Goal: Task Accomplishment & Management: Manage account settings

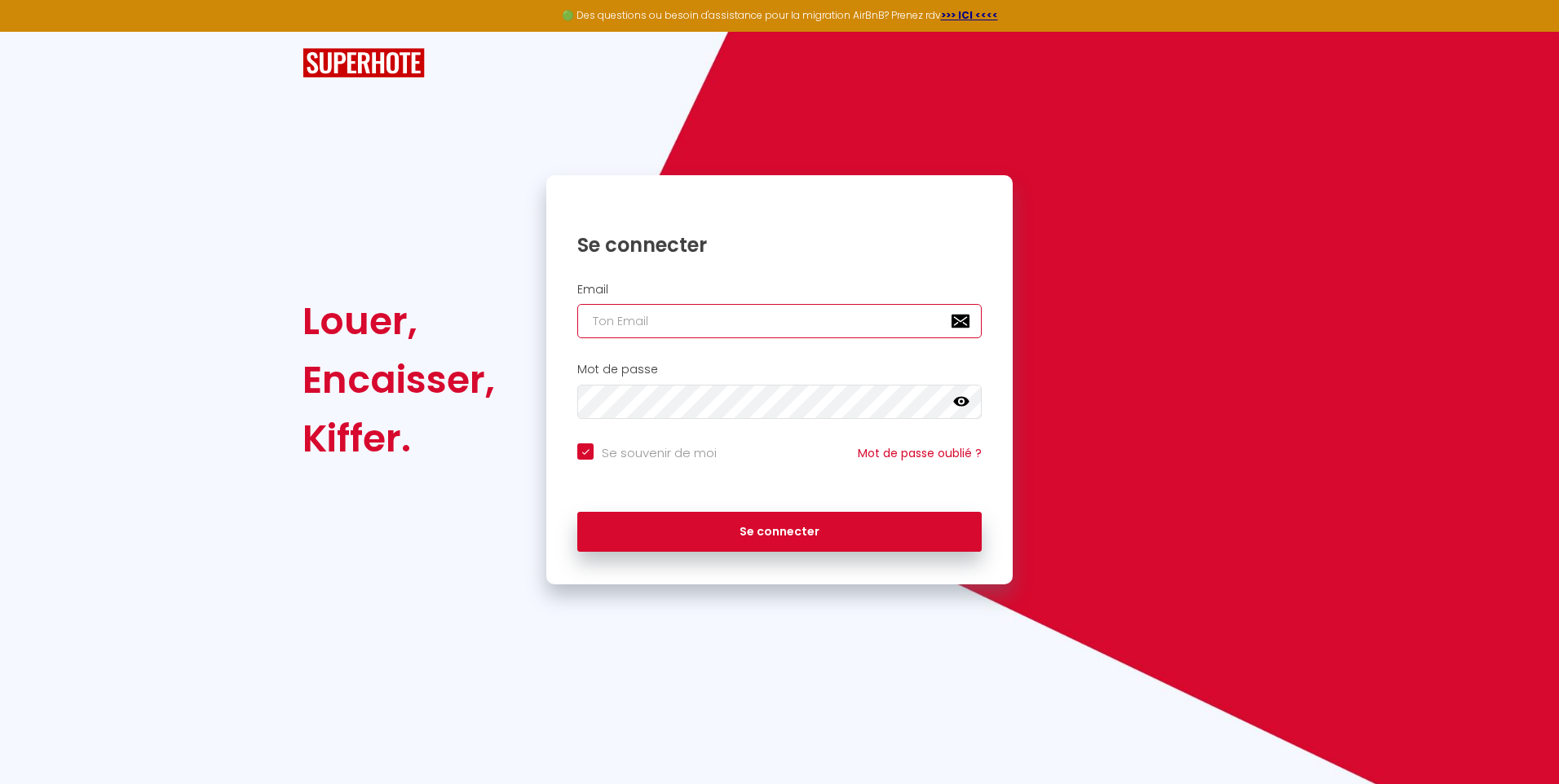
click at [630, 316] on input "email" at bounding box center [779, 321] width 404 height 34
type input "[PERSON_NAME][EMAIL_ADDRESS][DOMAIN_NAME]"
checkbox input "true"
click at [934, 438] on link "Mot de passe oublié ?" at bounding box center [919, 453] width 124 height 17
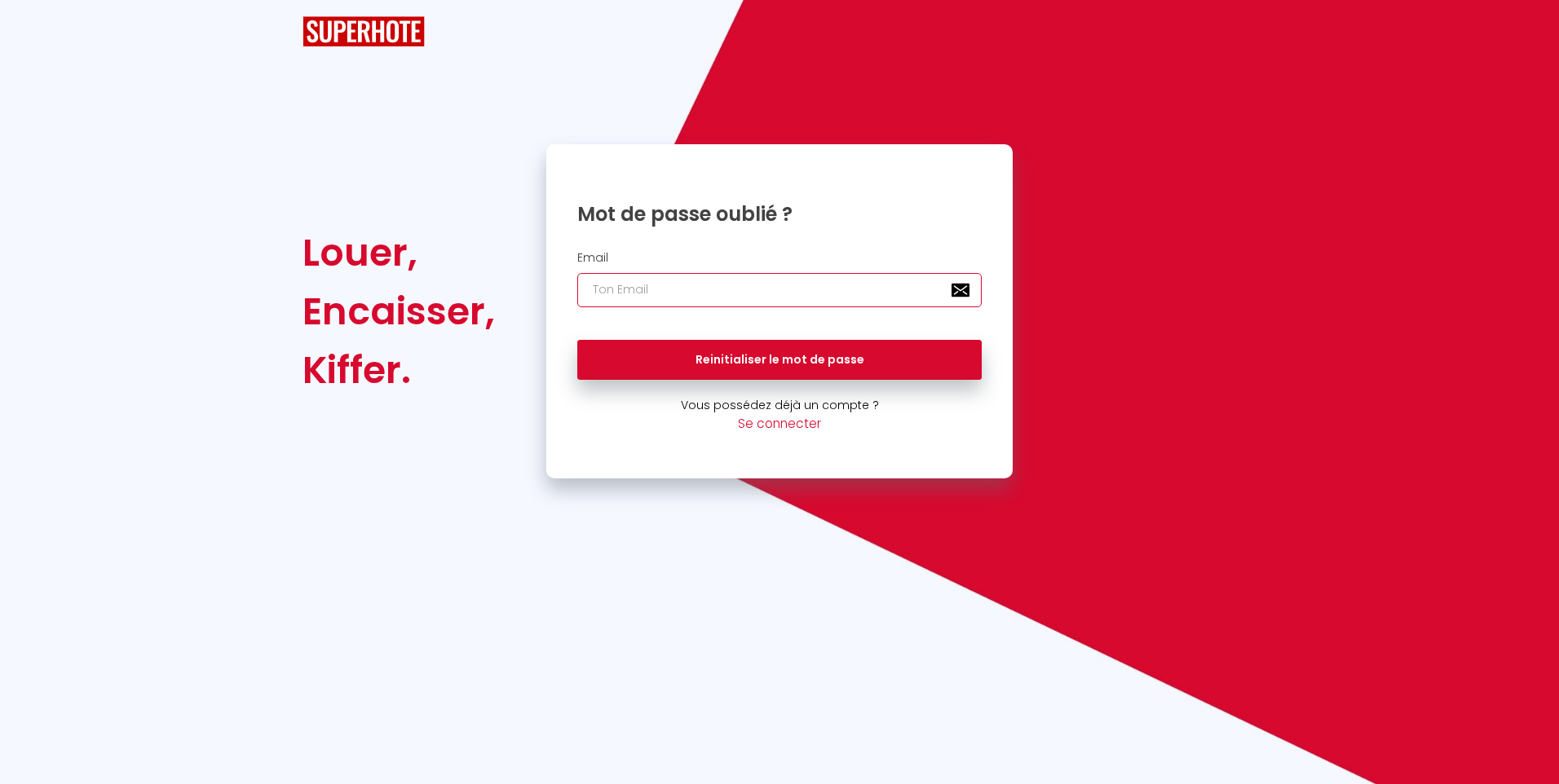
click at [735, 292] on input "email" at bounding box center [779, 289] width 404 height 34
type input "[PERSON_NAME][EMAIL_ADDRESS][DOMAIN_NAME]"
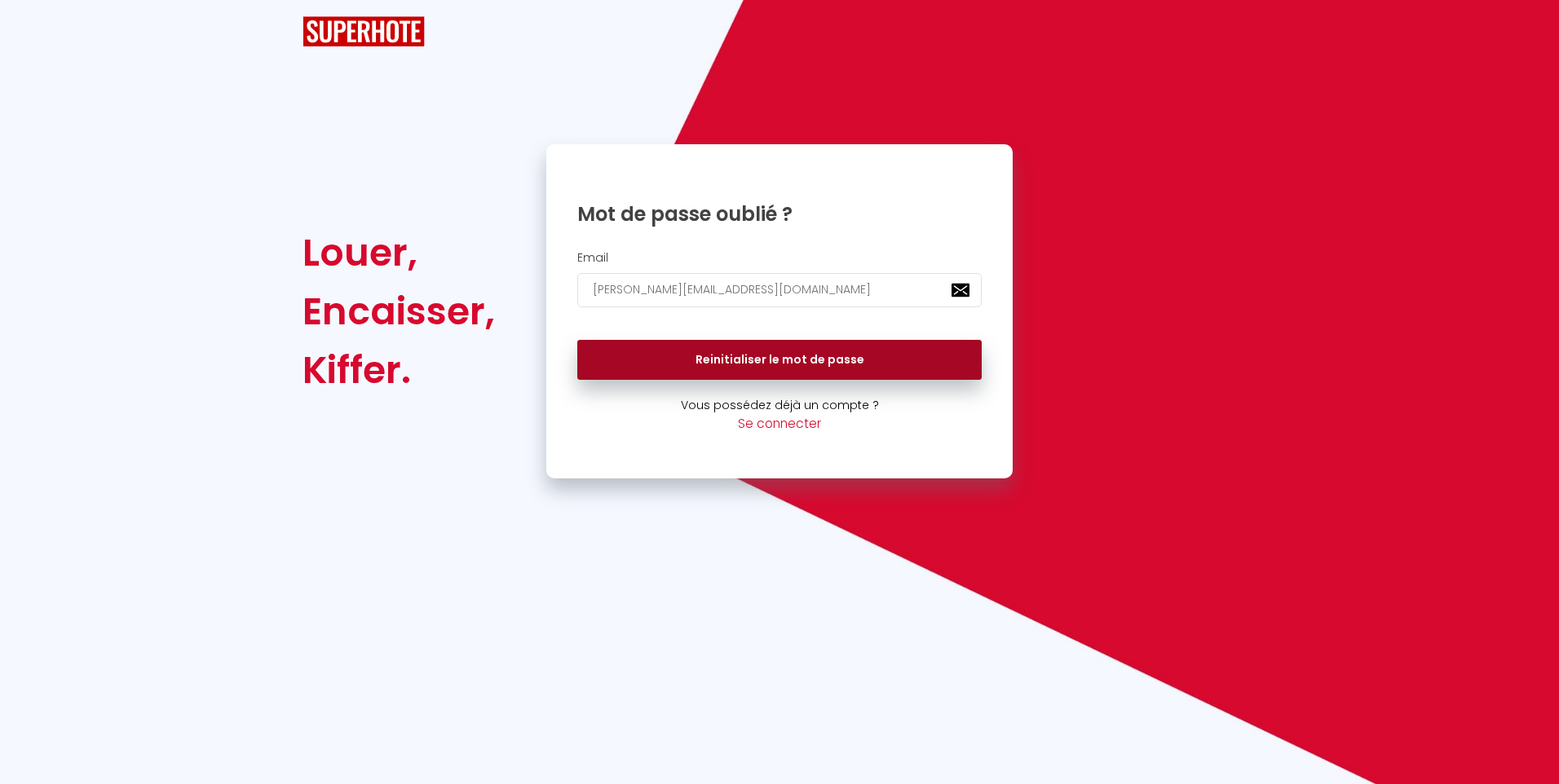
click at [776, 362] on button "Reinitialiser le mot de passe" at bounding box center [779, 360] width 404 height 41
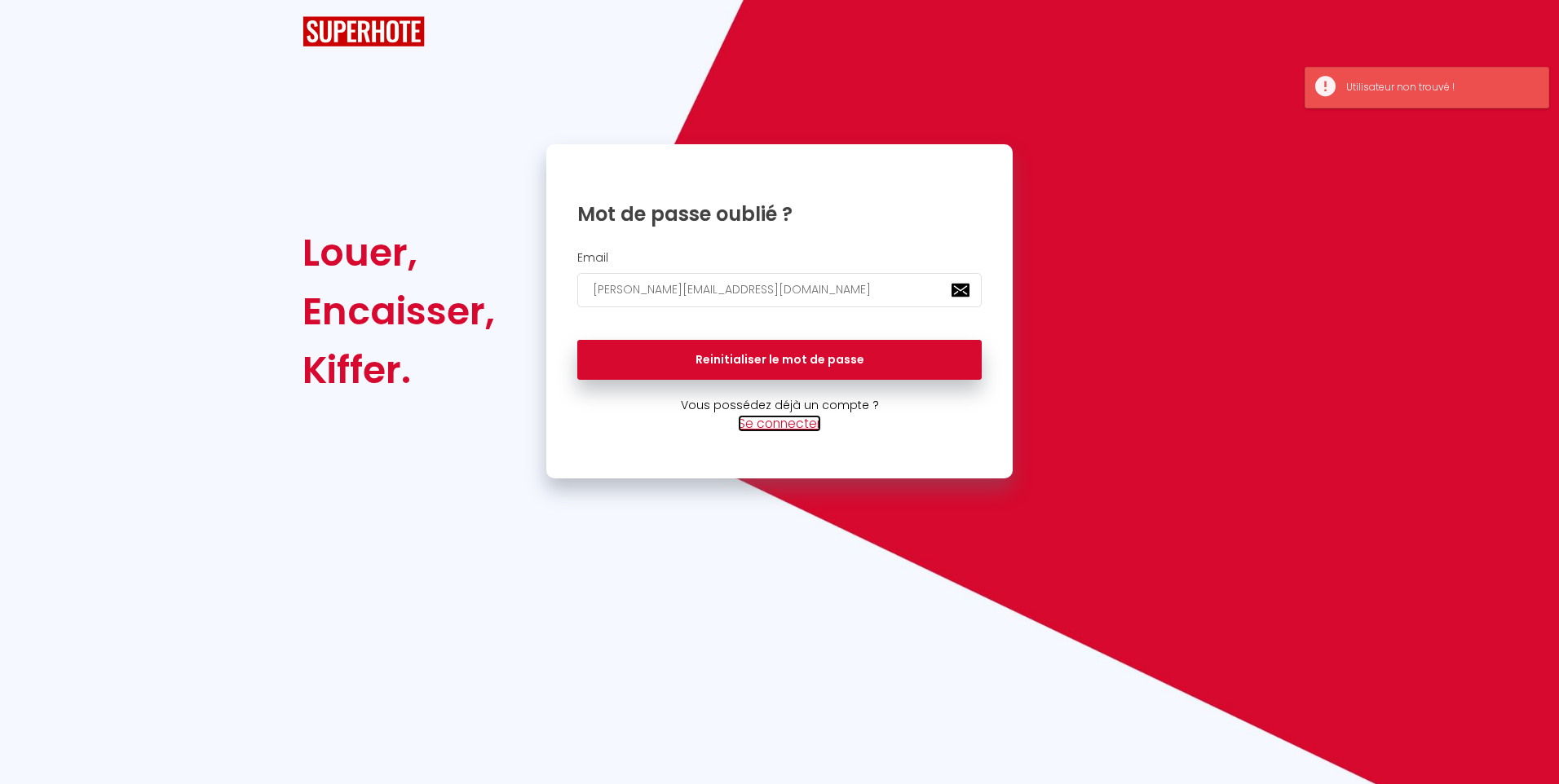
click at [790, 424] on link "Se connecter" at bounding box center [779, 423] width 83 height 17
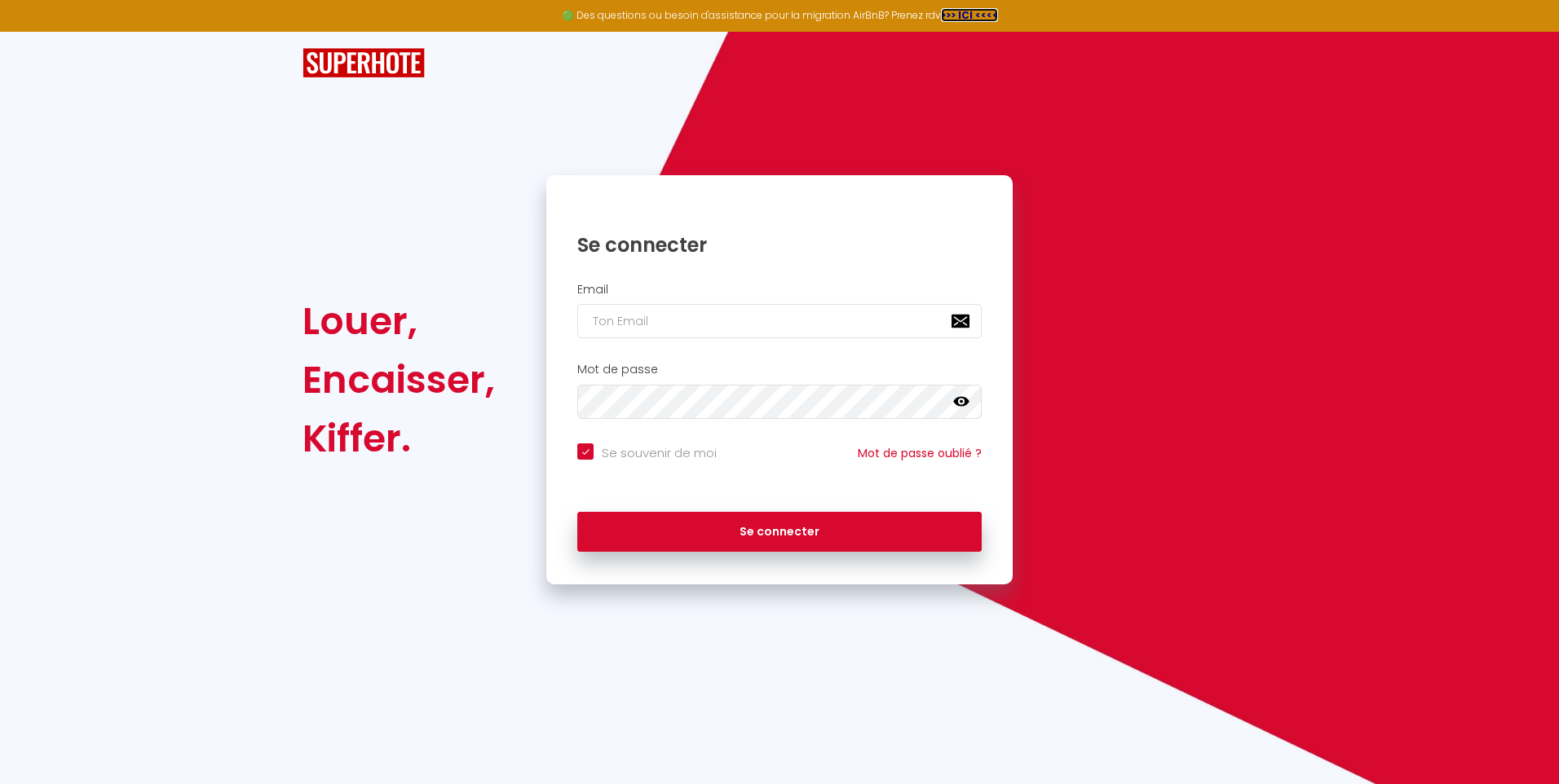
click at [975, 10] on strong ">>> ICI <<<<" at bounding box center [969, 15] width 57 height 14
click at [651, 325] on input "email" at bounding box center [779, 321] width 404 height 34
type input "[PERSON_NAME][EMAIL_ADDRESS][DOMAIN_NAME]"
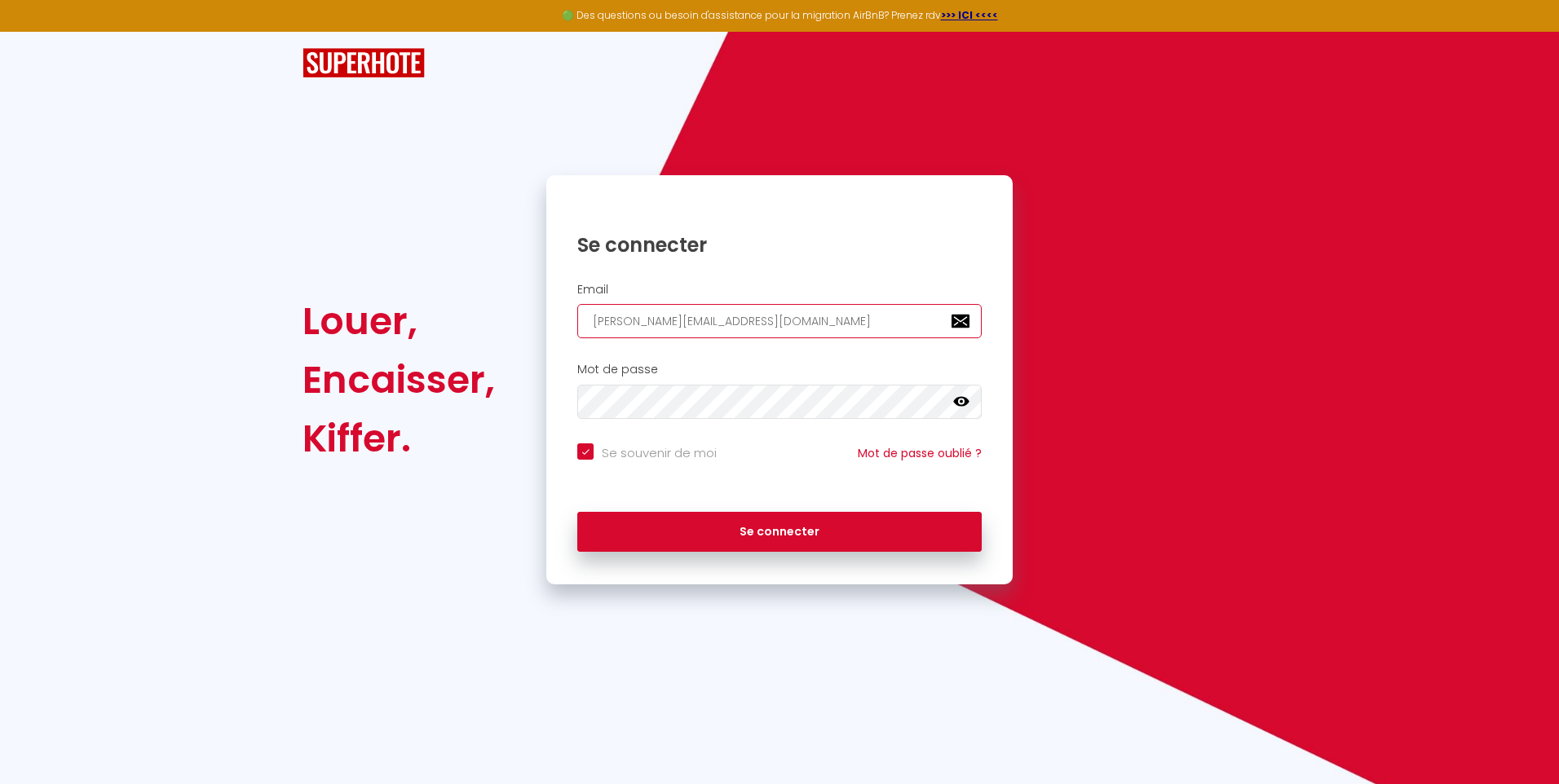
checkbox input "true"
click at [1162, 368] on div "Louer, Encaisser, Kiffer. Se connecter Email [EMAIL_ADDRESS][PERSON_NAME][DOMAI…" at bounding box center [779, 380] width 975 height 409
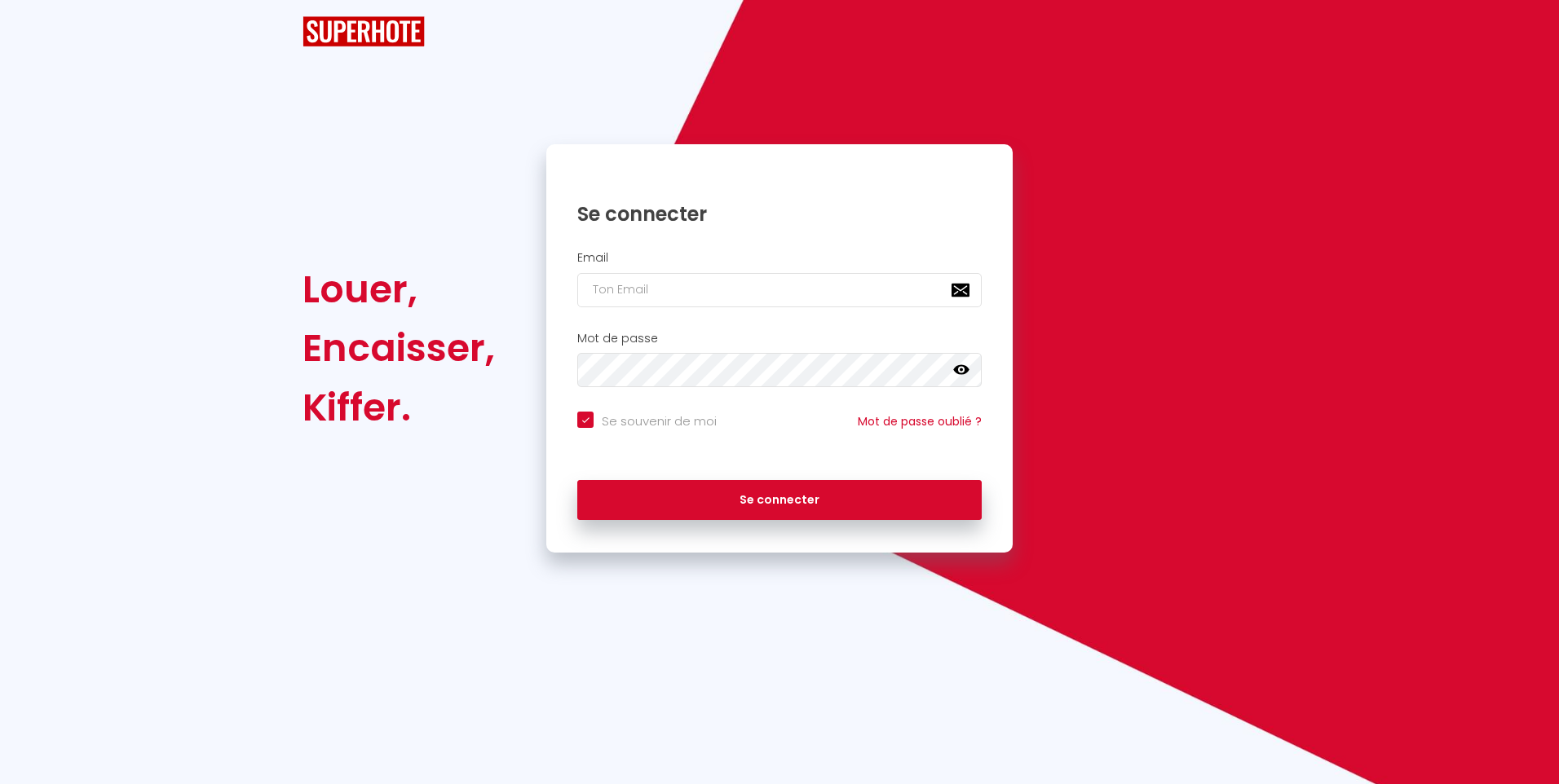
checkbox input "true"
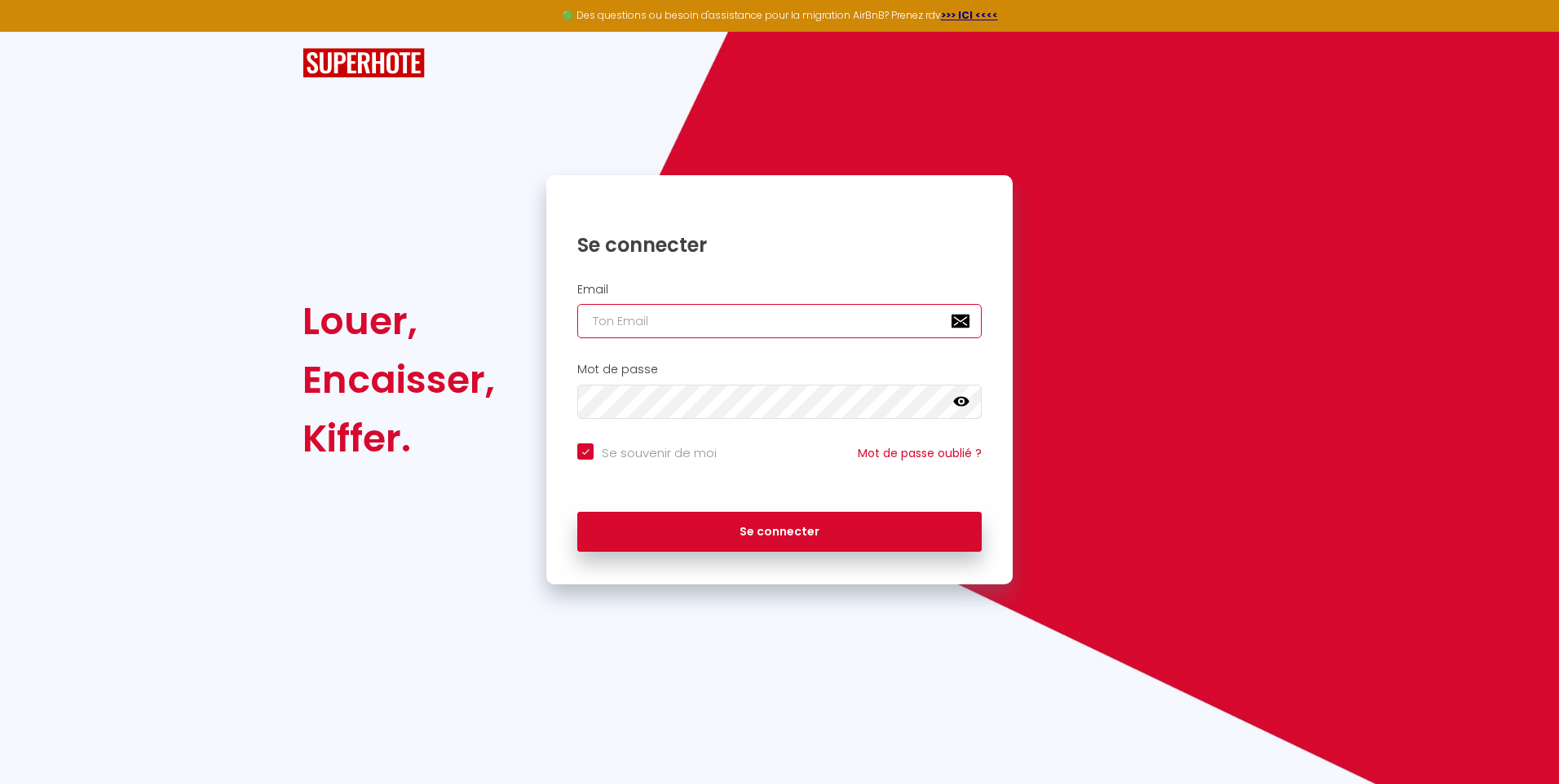
click at [692, 335] on input "email" at bounding box center [779, 321] width 404 height 34
type input "[PERSON_NAME][EMAIL_ADDRESS][DOMAIN_NAME]"
click at [649, 461] on label "Se souvenir de moi" at bounding box center [654, 453] width 123 height 19
click at [649, 460] on input "Se souvenir de moi" at bounding box center [647, 451] width 139 height 17
click at [649, 452] on input "Se souvenir de moi" at bounding box center [647, 451] width 139 height 17
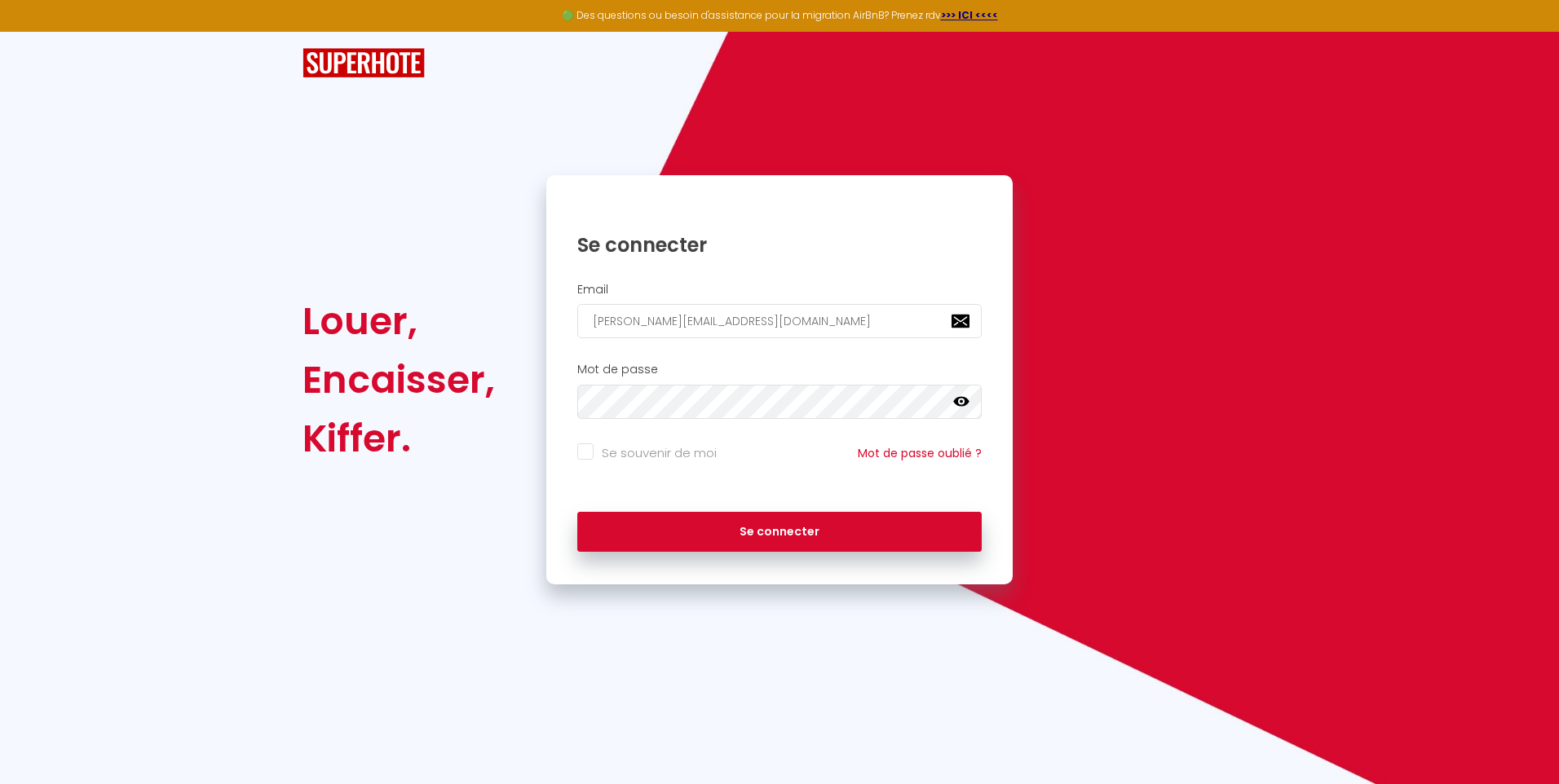
checkbox input "true"
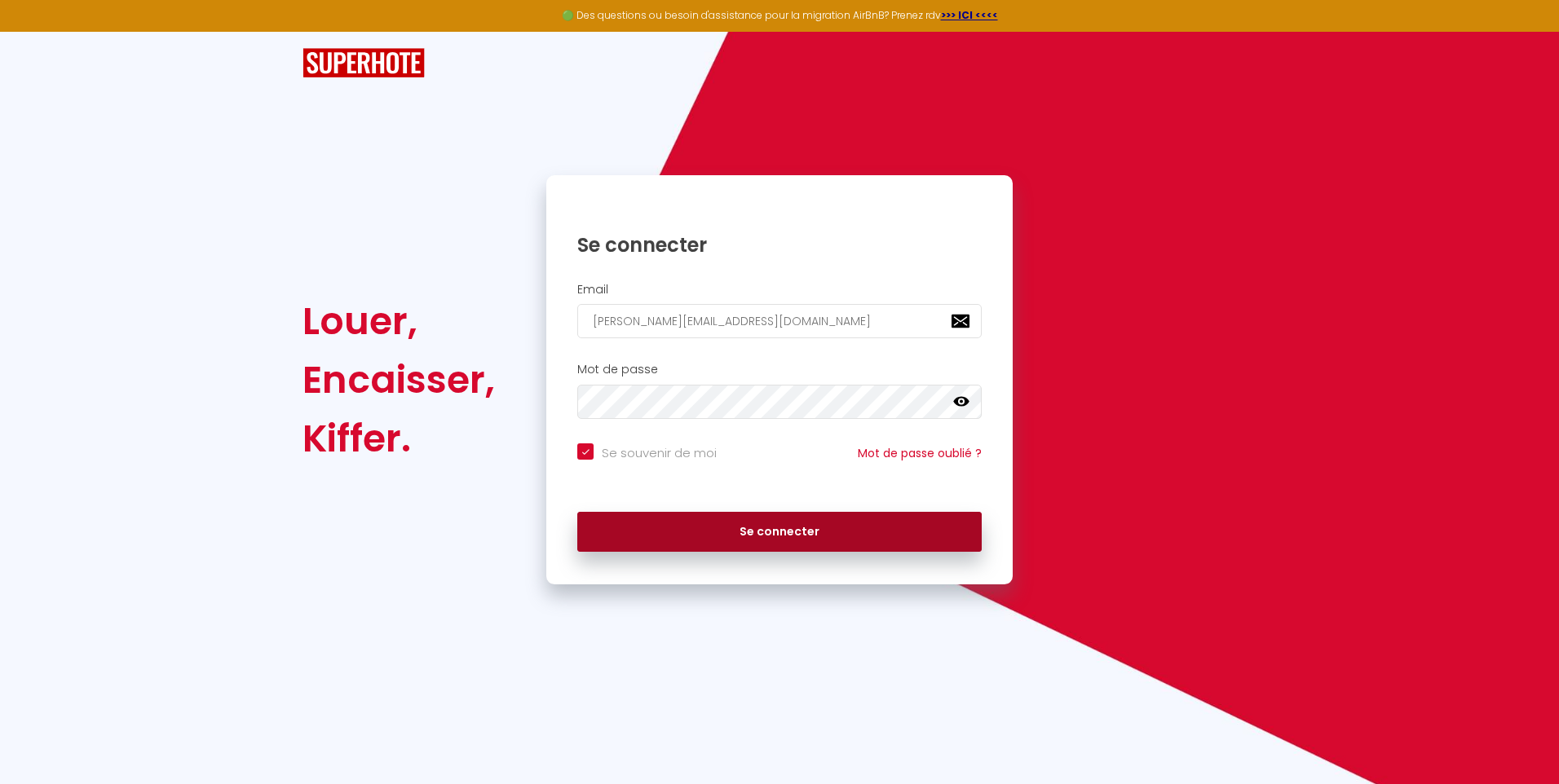
click at [741, 527] on button "Se connecter" at bounding box center [779, 531] width 404 height 41
